Goal: Information Seeking & Learning: Learn about a topic

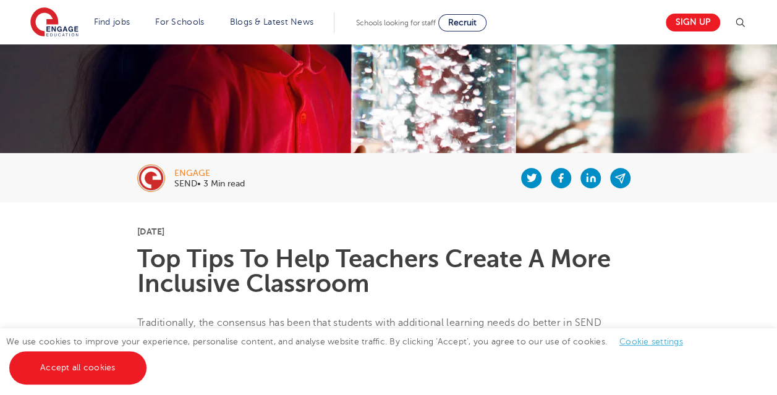
scroll to position [247, 0]
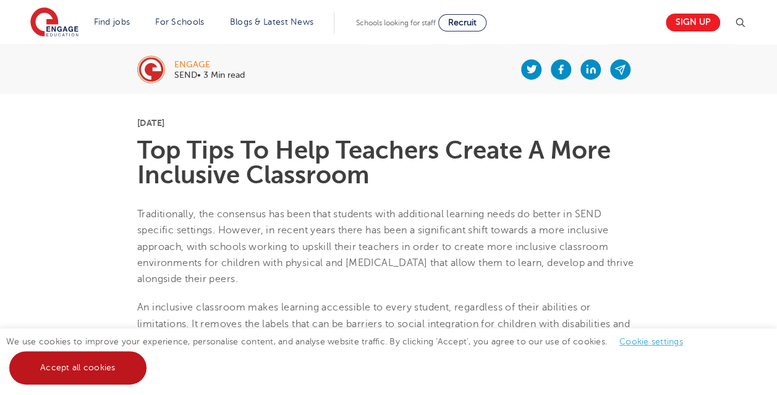
click at [85, 368] on link "Accept all cookies" at bounding box center [77, 368] width 137 height 33
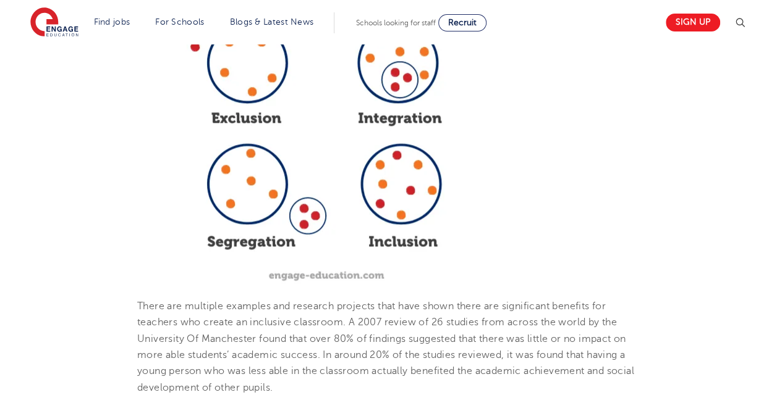
scroll to position [618, 0]
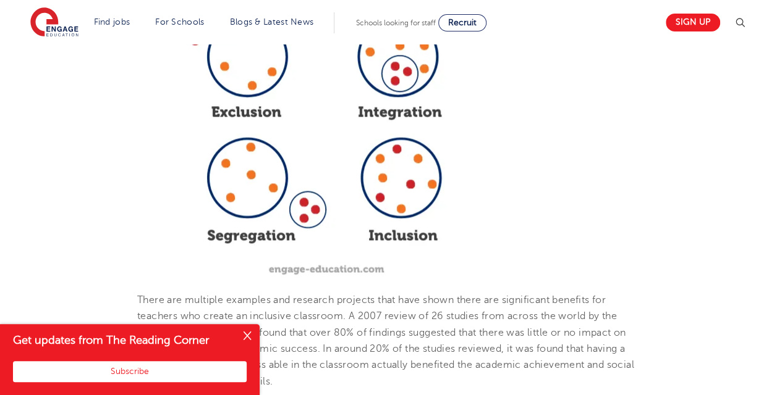
scroll to position [618, 0]
